Goal: Task Accomplishment & Management: Use online tool/utility

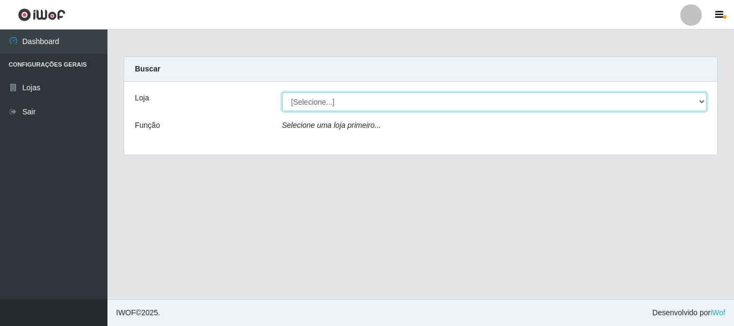
click at [377, 103] on select "[Selecione...] [GEOGRAPHIC_DATA] [GEOGRAPHIC_DATA]" at bounding box center [494, 101] width 425 height 19
select select "64"
click at [282, 92] on select "[Selecione...] [GEOGRAPHIC_DATA] [GEOGRAPHIC_DATA]" at bounding box center [494, 101] width 425 height 19
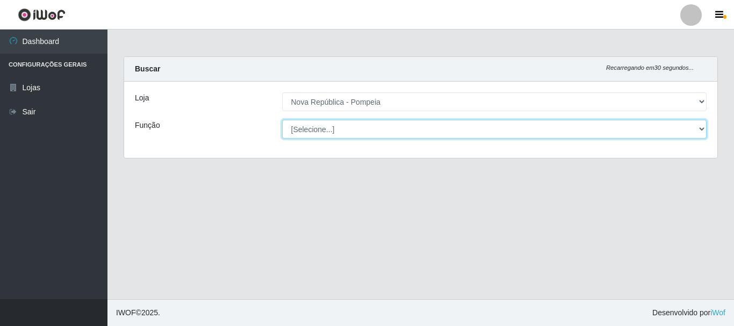
click at [374, 132] on select "[Selecione...] Balconista Operador de Caixa Recepcionista Repositor" at bounding box center [494, 129] width 425 height 19
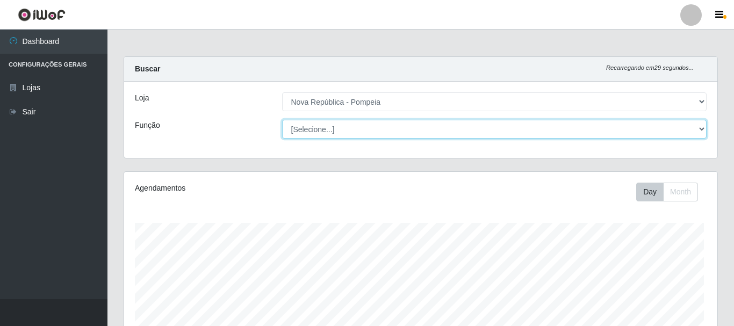
click at [282, 120] on select "[Selecione...] Balconista Operador de Caixa Recepcionista Repositor" at bounding box center [494, 129] width 425 height 19
select select "[Selecione...]"
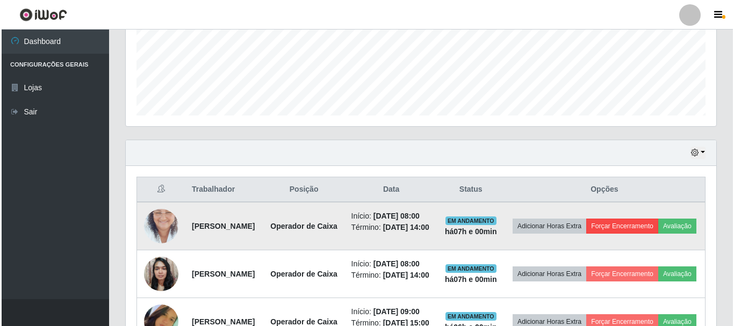
scroll to position [322, 0]
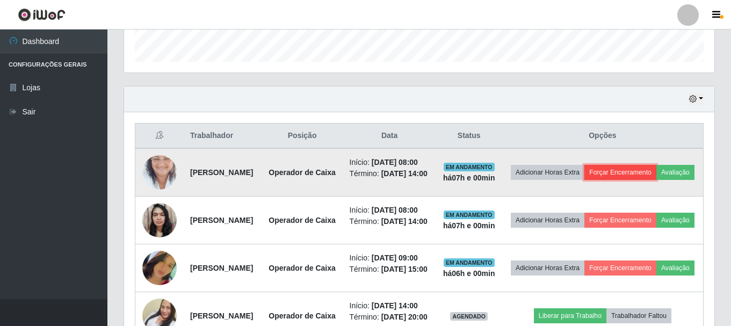
click at [656, 172] on button "Forçar Encerramento" at bounding box center [620, 172] width 72 height 15
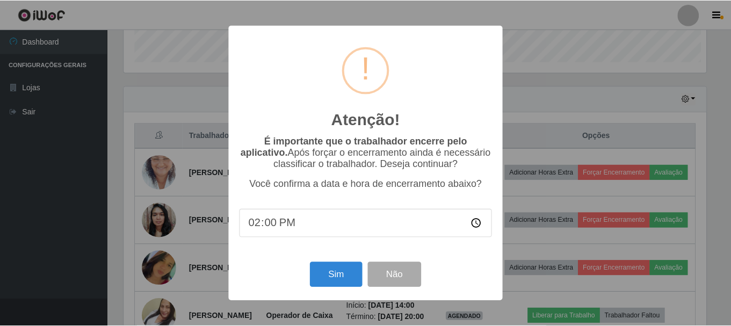
scroll to position [223, 585]
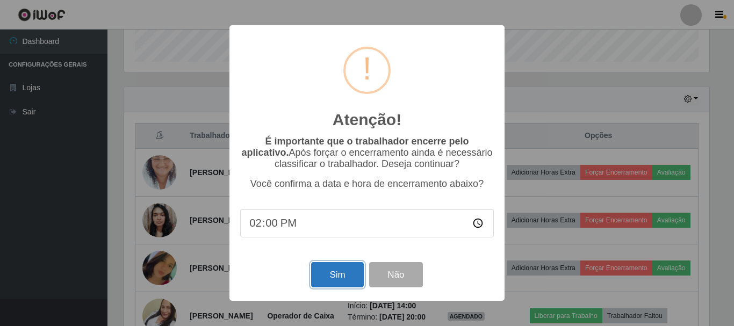
click at [331, 277] on button "Sim" at bounding box center [337, 274] width 52 height 25
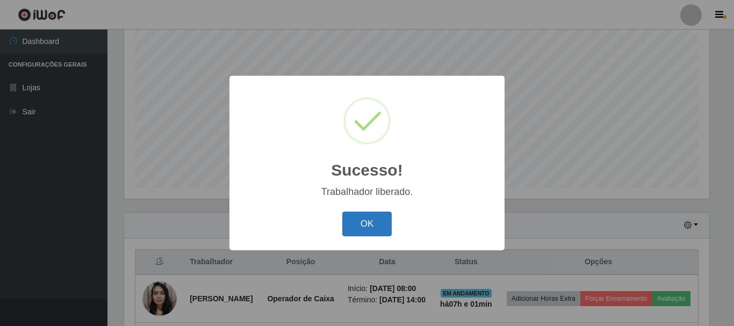
click at [381, 220] on button "OK" at bounding box center [367, 224] width 50 height 25
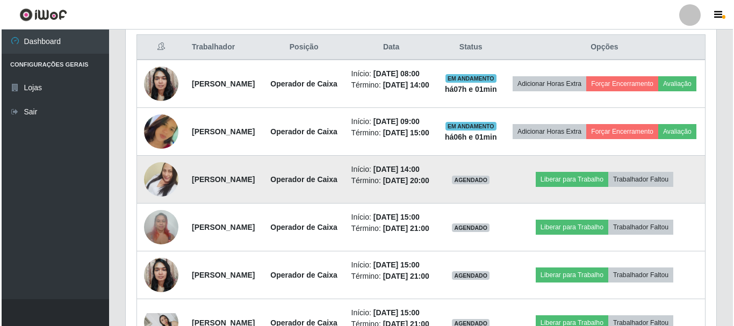
scroll to position [223, 590]
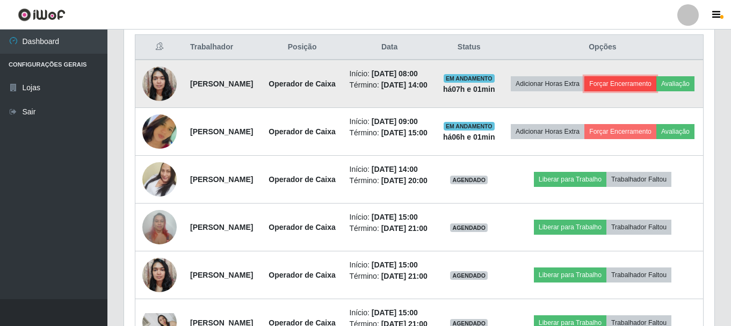
click at [656, 87] on button "Forçar Encerramento" at bounding box center [620, 83] width 72 height 15
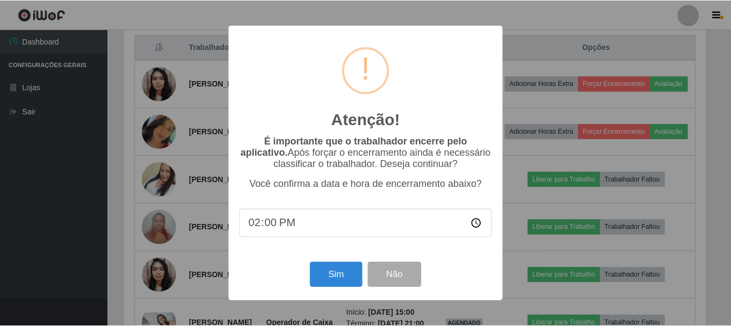
scroll to position [223, 585]
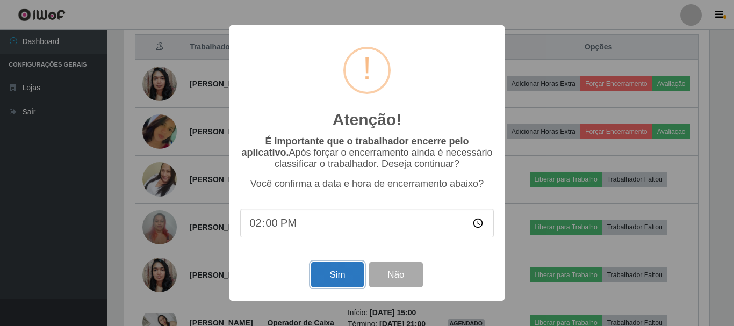
click at [340, 279] on button "Sim" at bounding box center [337, 274] width 52 height 25
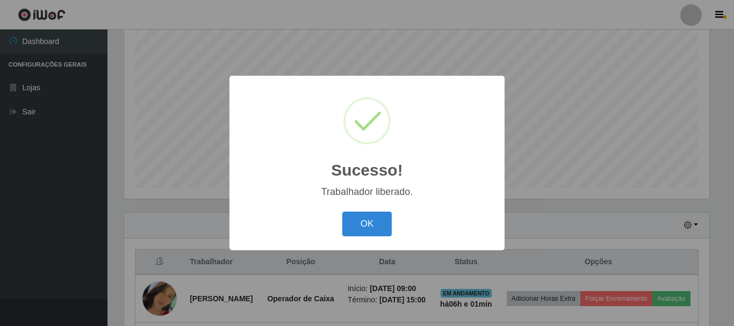
drag, startPoint x: 365, startPoint y: 225, endPoint x: 411, endPoint y: 211, distance: 48.3
click at [366, 224] on button "OK" at bounding box center [367, 224] width 50 height 25
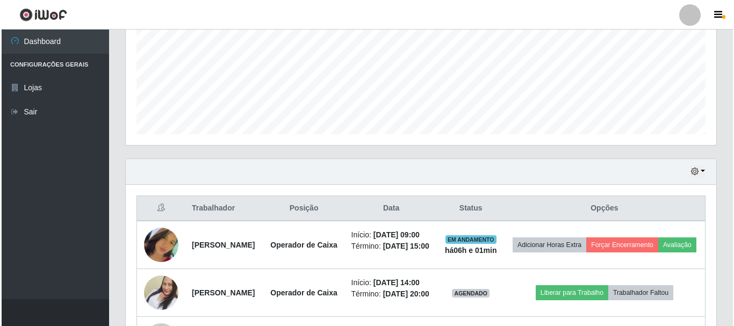
scroll to position [411, 0]
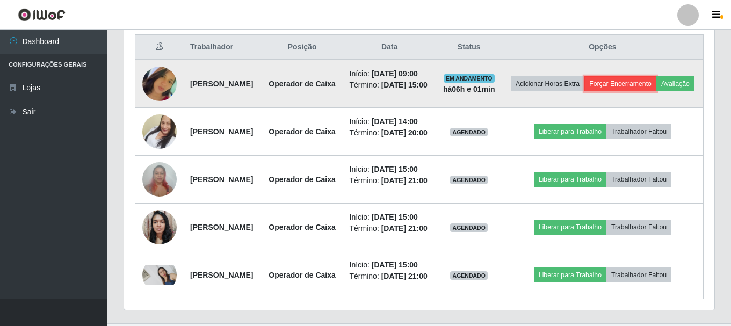
click at [656, 82] on button "Forçar Encerramento" at bounding box center [620, 83] width 72 height 15
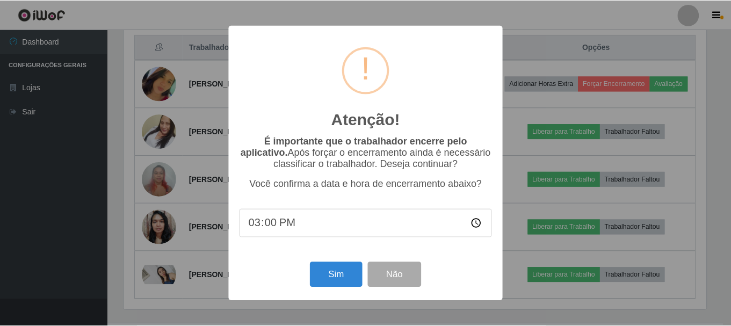
scroll to position [223, 585]
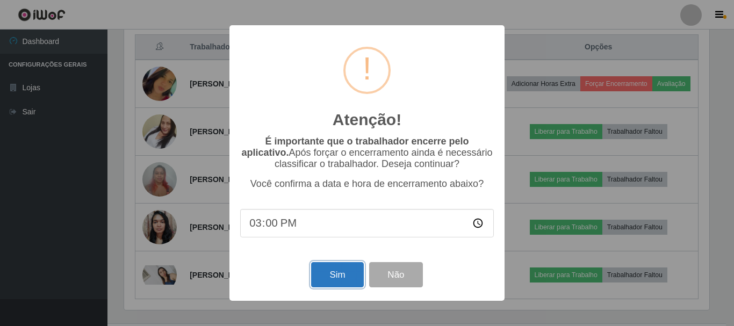
click at [345, 278] on button "Sim" at bounding box center [337, 274] width 52 height 25
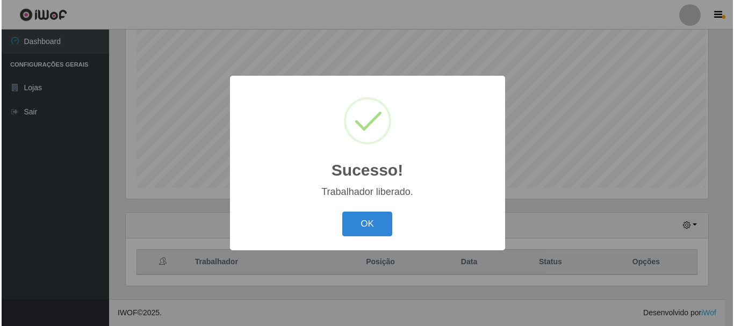
scroll to position [0, 0]
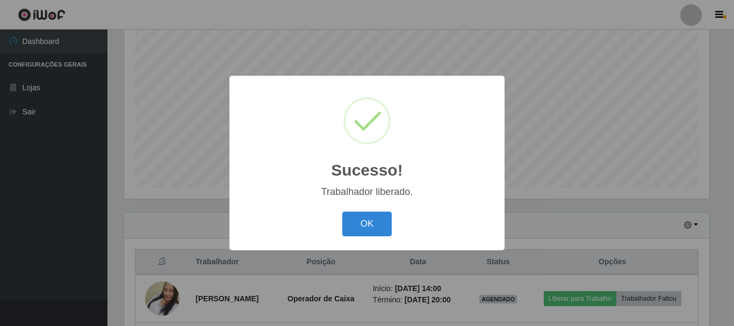
click at [363, 220] on button "OK" at bounding box center [367, 224] width 50 height 25
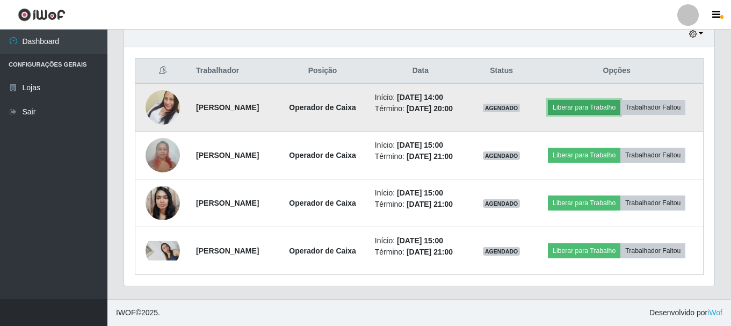
click at [596, 112] on button "Liberar para Trabalho" at bounding box center [584, 107] width 73 height 15
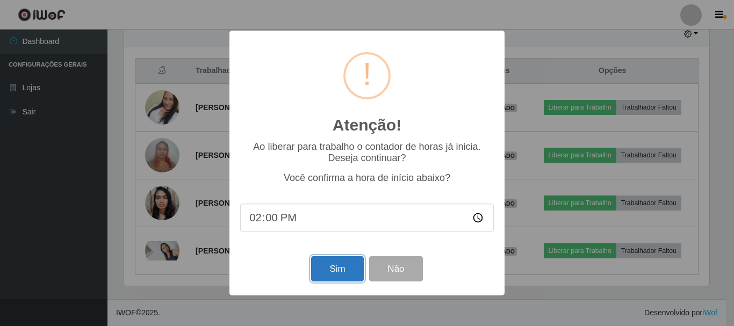
click at [335, 274] on button "Sim" at bounding box center [337, 268] width 52 height 25
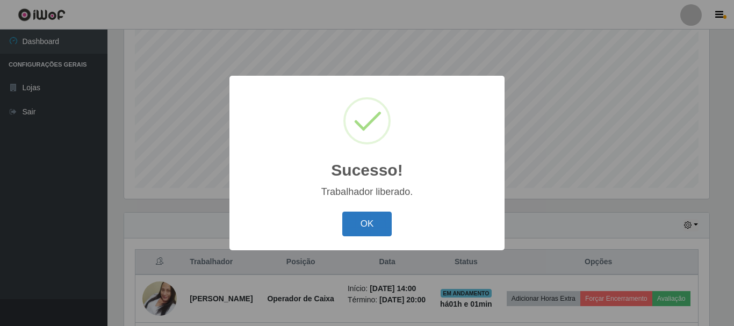
click at [373, 223] on button "OK" at bounding box center [367, 224] width 50 height 25
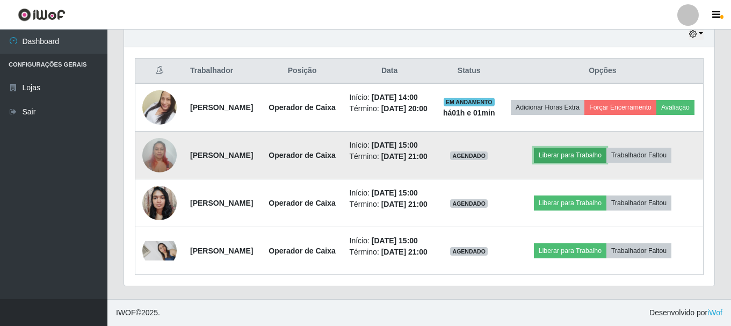
click at [581, 148] on button "Liberar para Trabalho" at bounding box center [570, 155] width 73 height 15
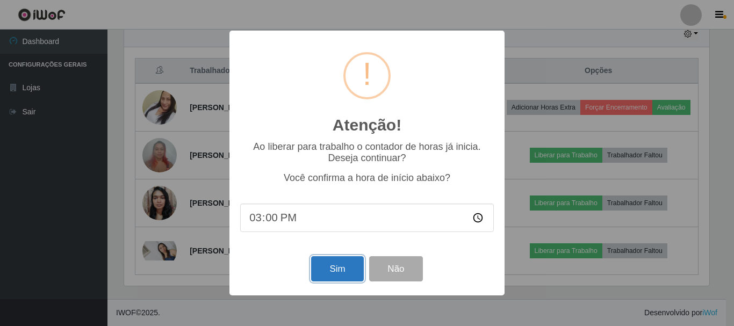
click at [346, 271] on button "Sim" at bounding box center [337, 268] width 52 height 25
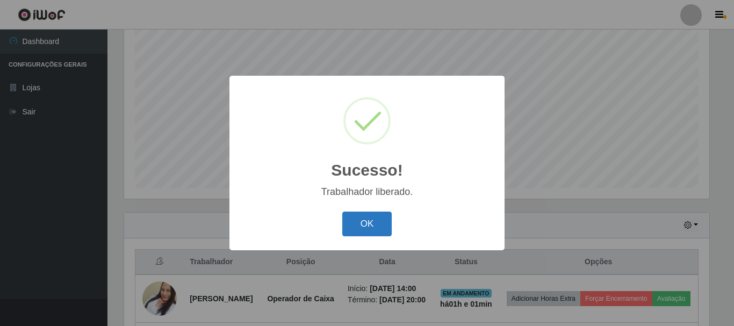
click at [366, 232] on button "OK" at bounding box center [367, 224] width 50 height 25
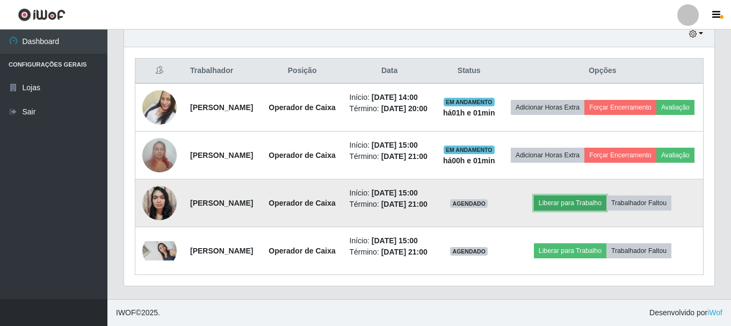
click at [581, 196] on button "Liberar para Trabalho" at bounding box center [570, 203] width 73 height 15
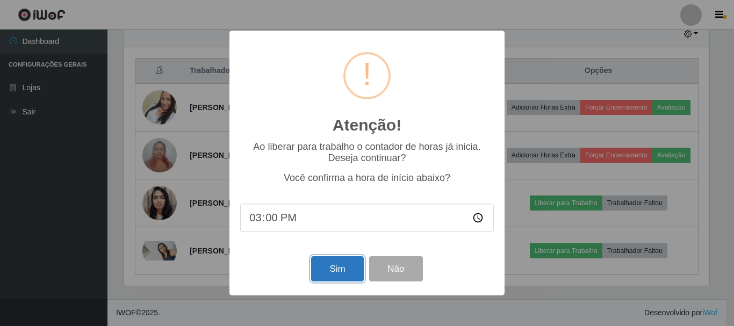
click at [338, 270] on button "Sim" at bounding box center [337, 268] width 52 height 25
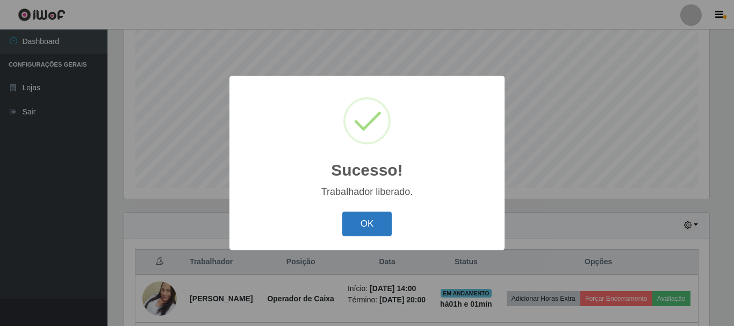
click at [343, 226] on button "OK" at bounding box center [367, 224] width 50 height 25
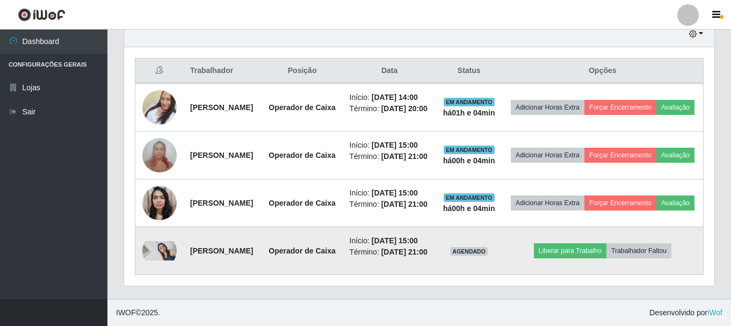
click at [149, 242] on img at bounding box center [159, 250] width 34 height 19
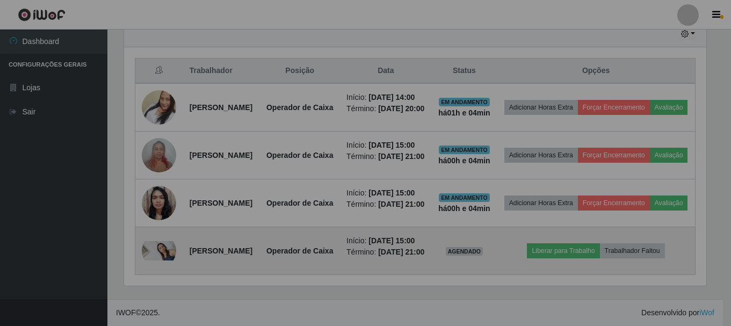
click at [556, 245] on div "× OK Cancel" at bounding box center [365, 163] width 731 height 326
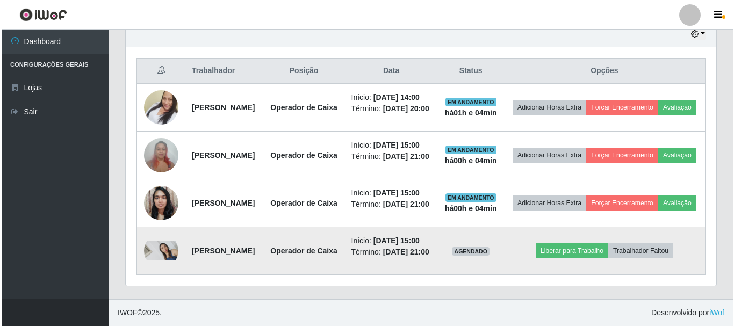
scroll to position [223, 590]
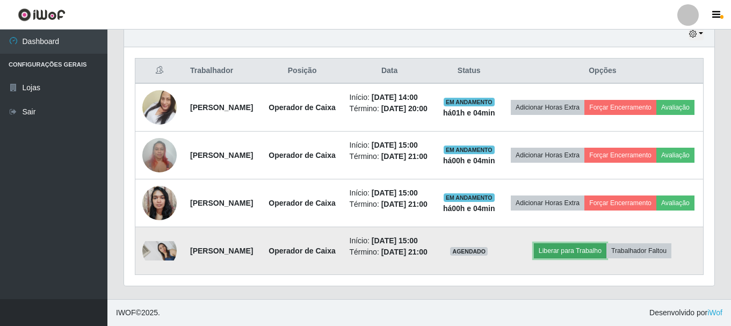
click at [566, 243] on button "Liberar para Trabalho" at bounding box center [570, 250] width 73 height 15
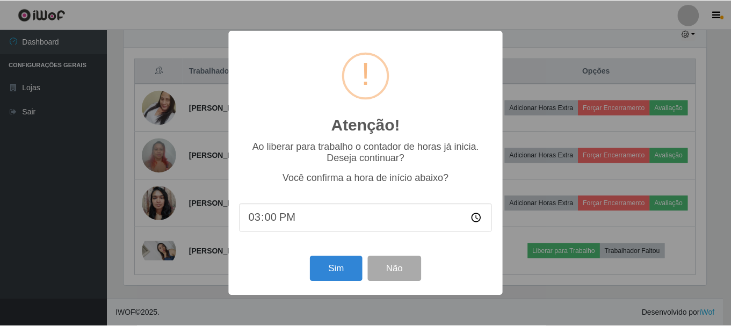
scroll to position [223, 585]
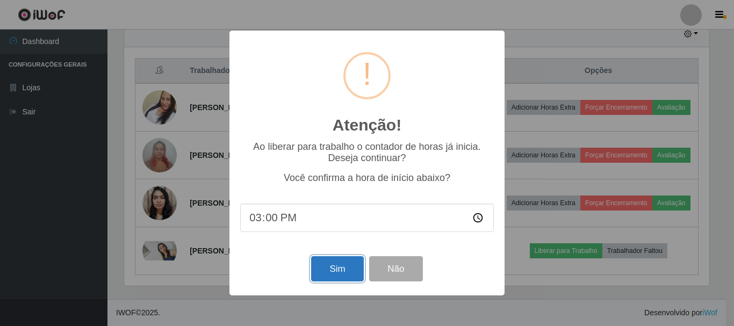
click at [342, 269] on button "Sim" at bounding box center [337, 268] width 52 height 25
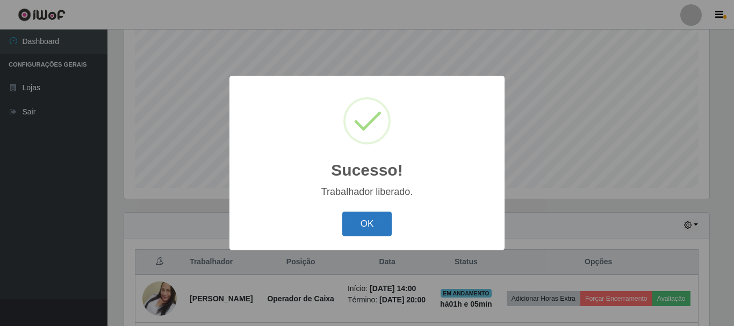
click at [365, 213] on button "OK" at bounding box center [367, 224] width 50 height 25
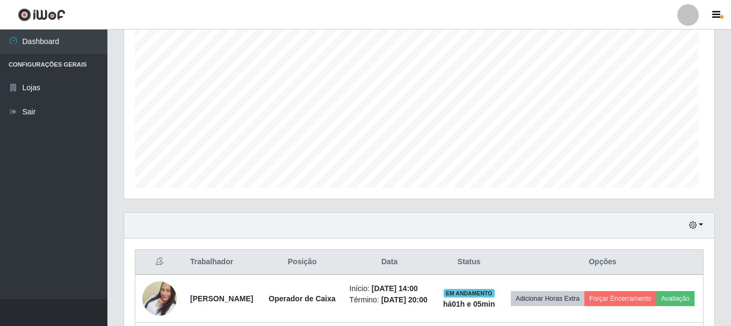
scroll to position [223, 590]
